Goal: Navigation & Orientation: Find specific page/section

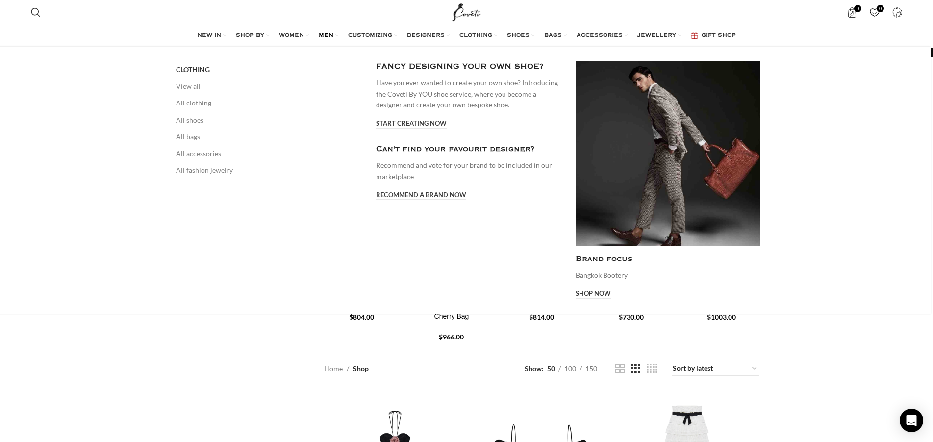
click at [319, 37] on span "MEN" at bounding box center [326, 36] width 15 height 8
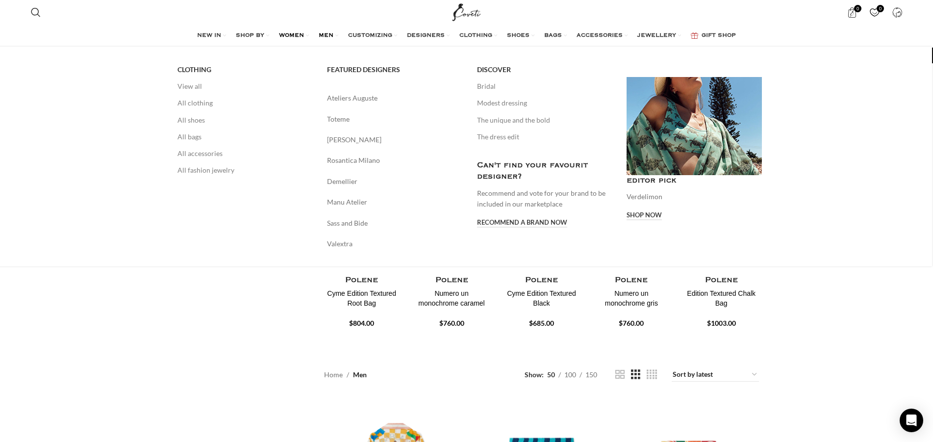
click at [286, 34] on span "WOMEN" at bounding box center [291, 36] width 25 height 8
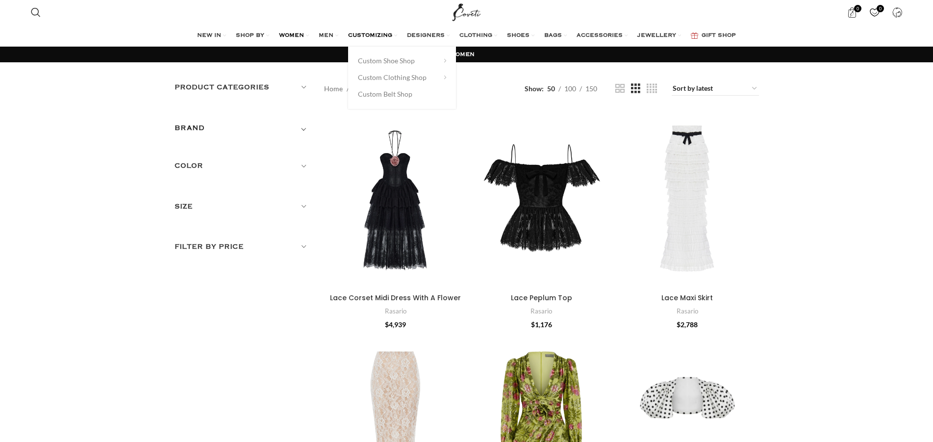
click at [360, 37] on span "CUSTOMIZING" at bounding box center [370, 36] width 44 height 8
